Goal: Task Accomplishment & Management: Complete application form

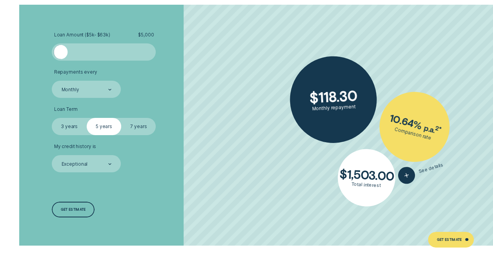
scroll to position [1212, 0]
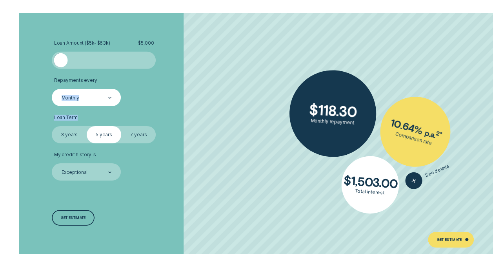
click at [105, 105] on ul "Loan Amount ( $5k - $63k ) $ 5,000 Repayments every Monthly Loan Term Select Lo…" at bounding box center [131, 110] width 159 height 140
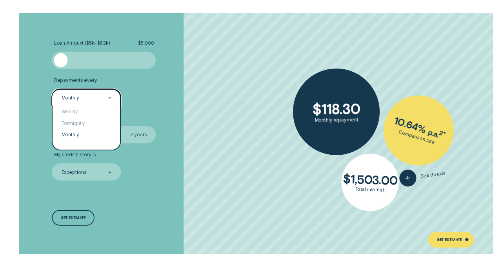
click at [105, 105] on div "Monthly" at bounding box center [86, 97] width 69 height 17
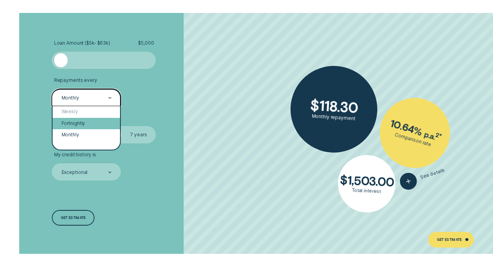
click at [79, 121] on div "Fortnightly" at bounding box center [86, 123] width 67 height 11
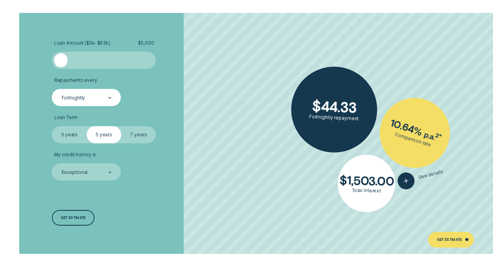
click at [79, 121] on div "Loan Term Select Loan Term 3 years 5 years 7 years" at bounding box center [104, 129] width 104 height 29
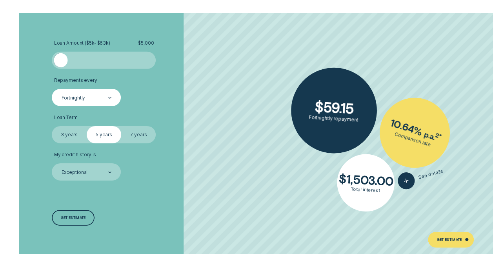
click at [132, 135] on label "7 years" at bounding box center [138, 134] width 34 height 17
click at [121, 126] on input "7 years" at bounding box center [121, 126] width 0 height 0
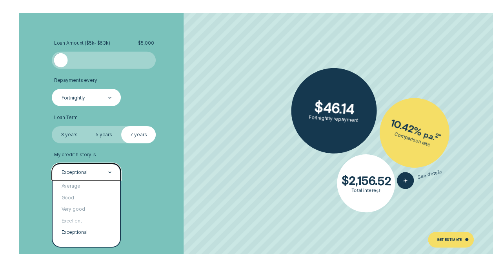
click at [107, 172] on div "Exceptional" at bounding box center [86, 172] width 51 height 7
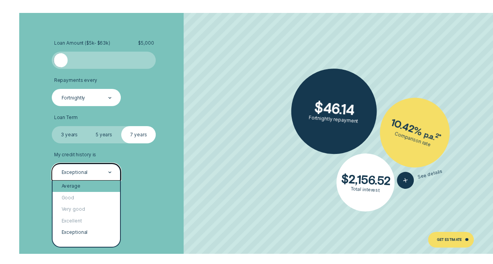
click at [75, 183] on div "Average" at bounding box center [86, 186] width 67 height 11
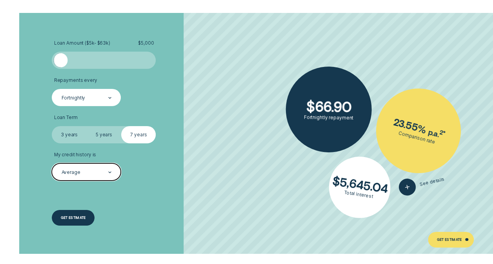
click at [73, 217] on div "Get estimate" at bounding box center [73, 217] width 25 height 3
